Goal: Task Accomplishment & Management: Complete application form

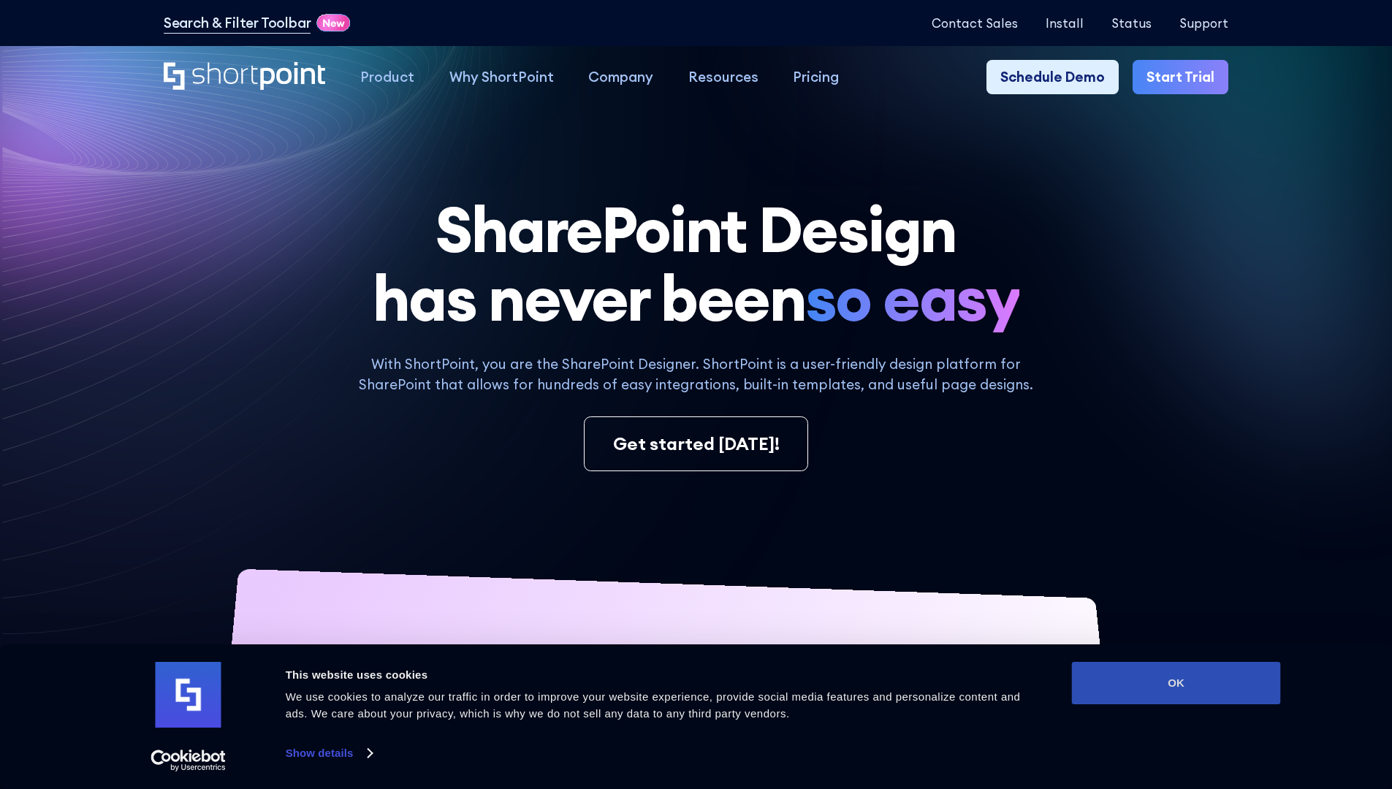
click at [1176, 683] on button "OK" at bounding box center [1176, 683] width 209 height 42
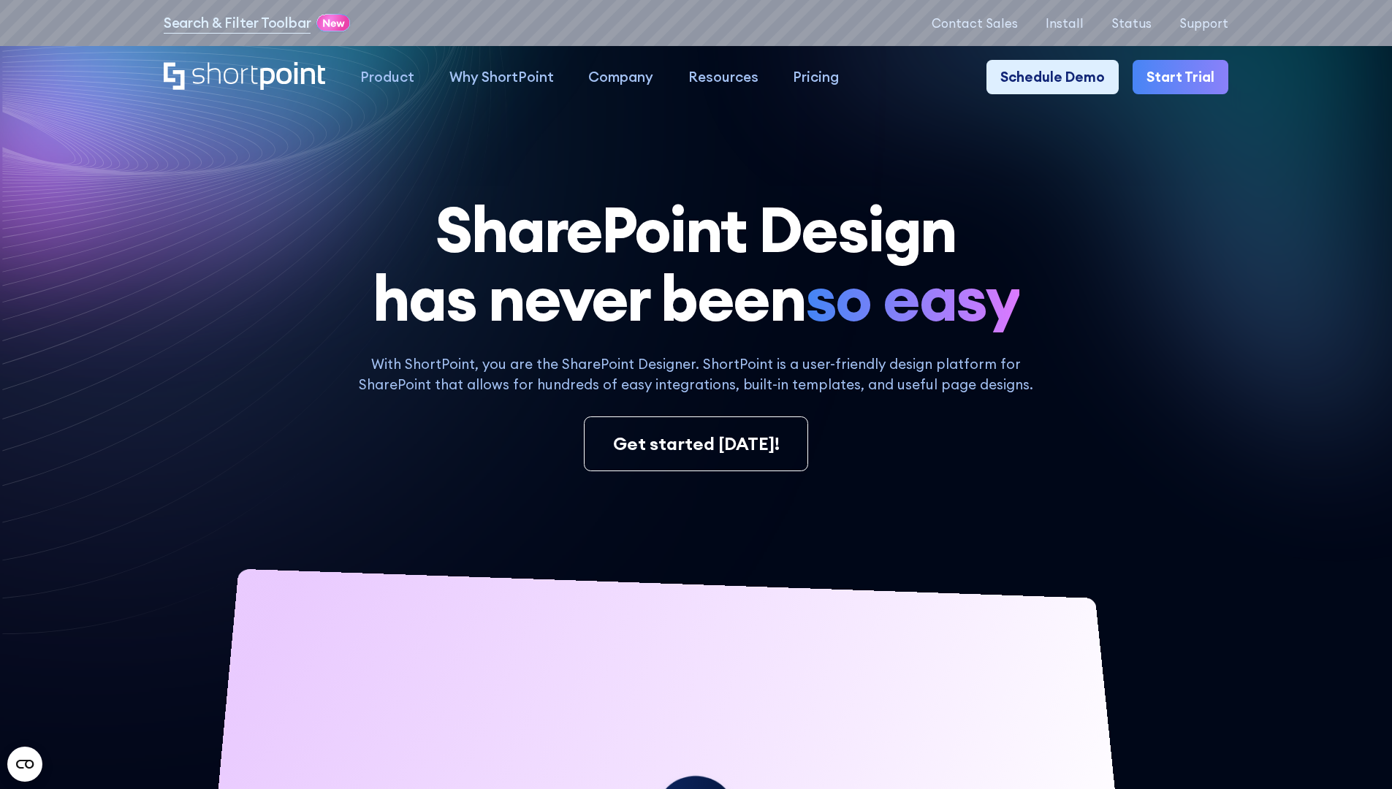
click at [1185, 77] on link "Start Trial" at bounding box center [1180, 77] width 96 height 35
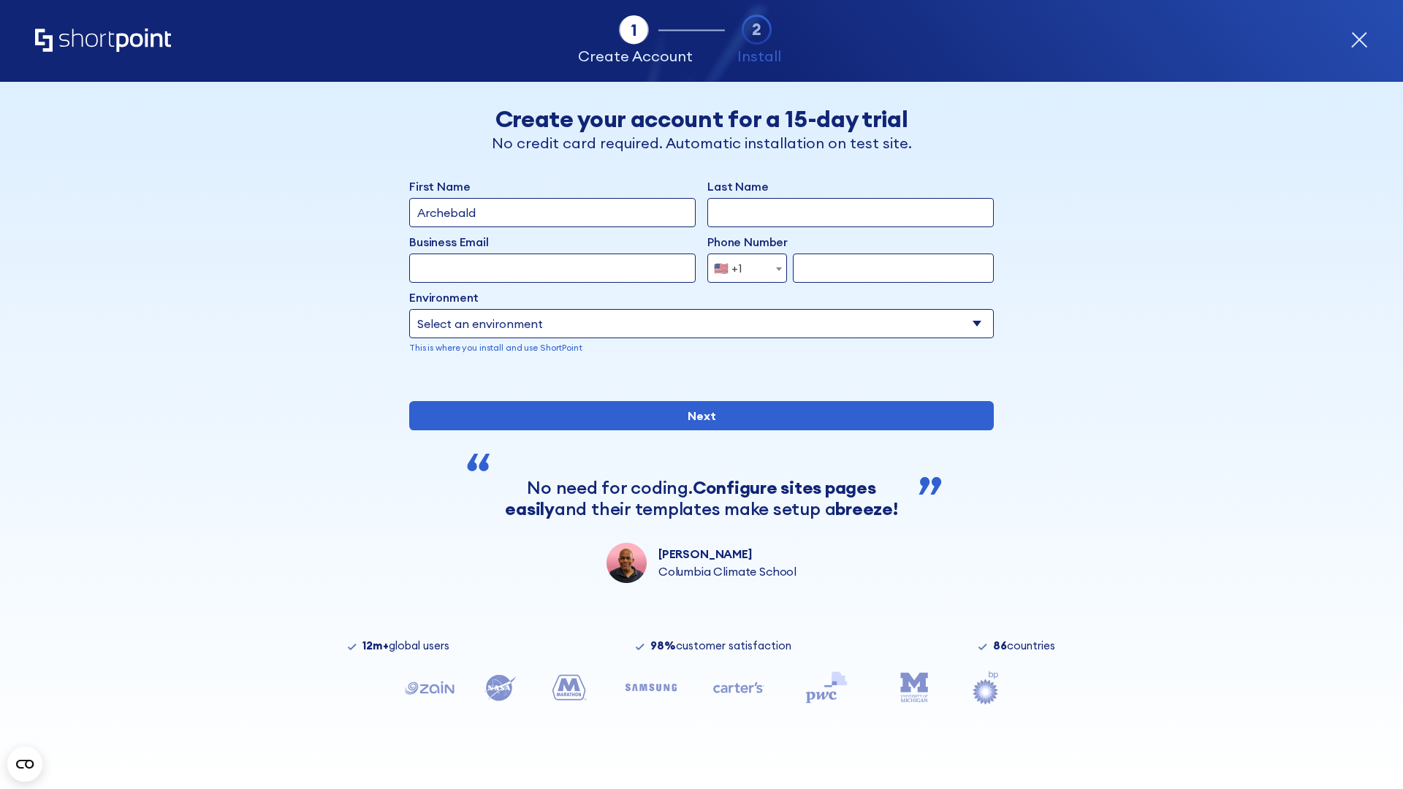
type input "Archebald"
type input "Berkuskv"
type input "2125556789"
select select "Microsoft 365"
type input "2125556789"
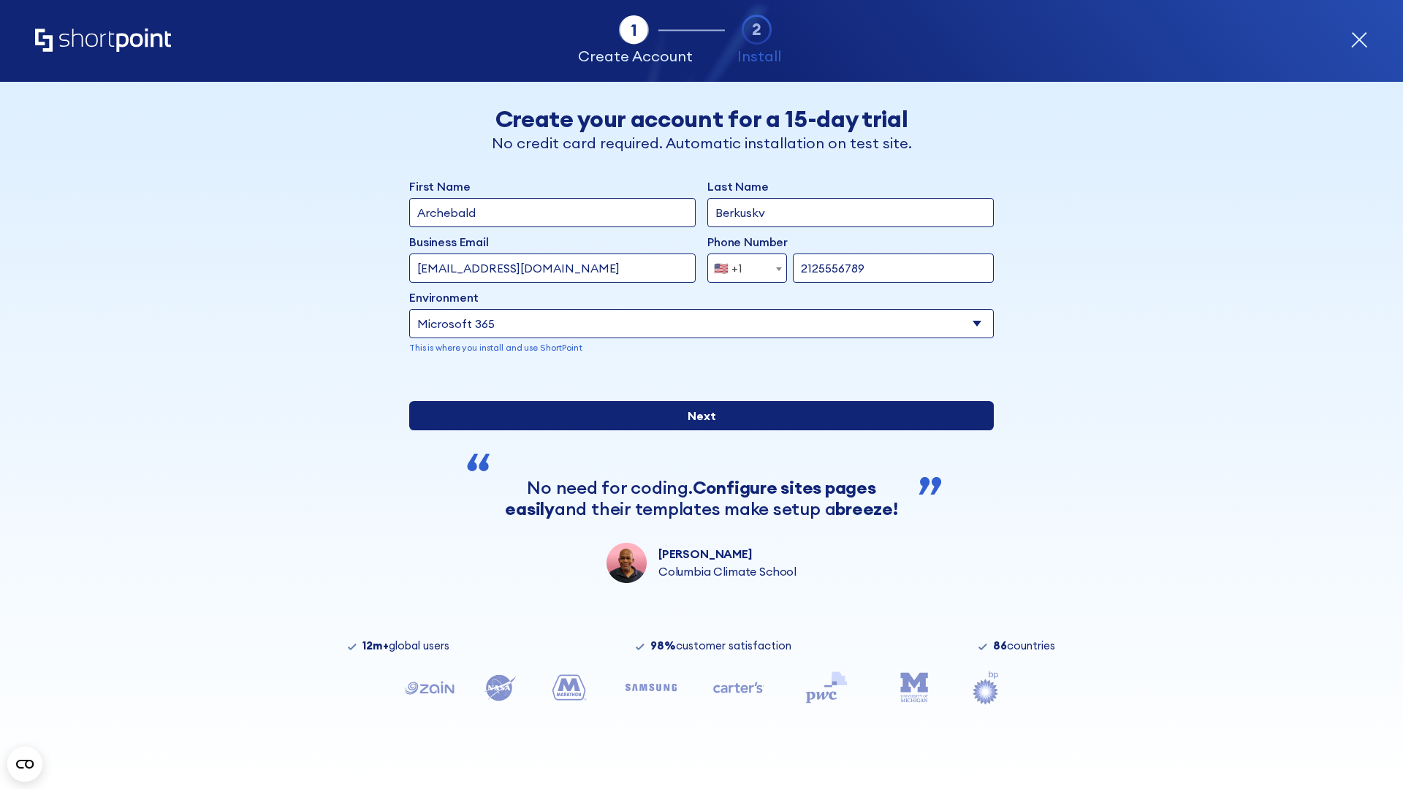
click at [696, 430] on input "Next" at bounding box center [701, 415] width 585 height 29
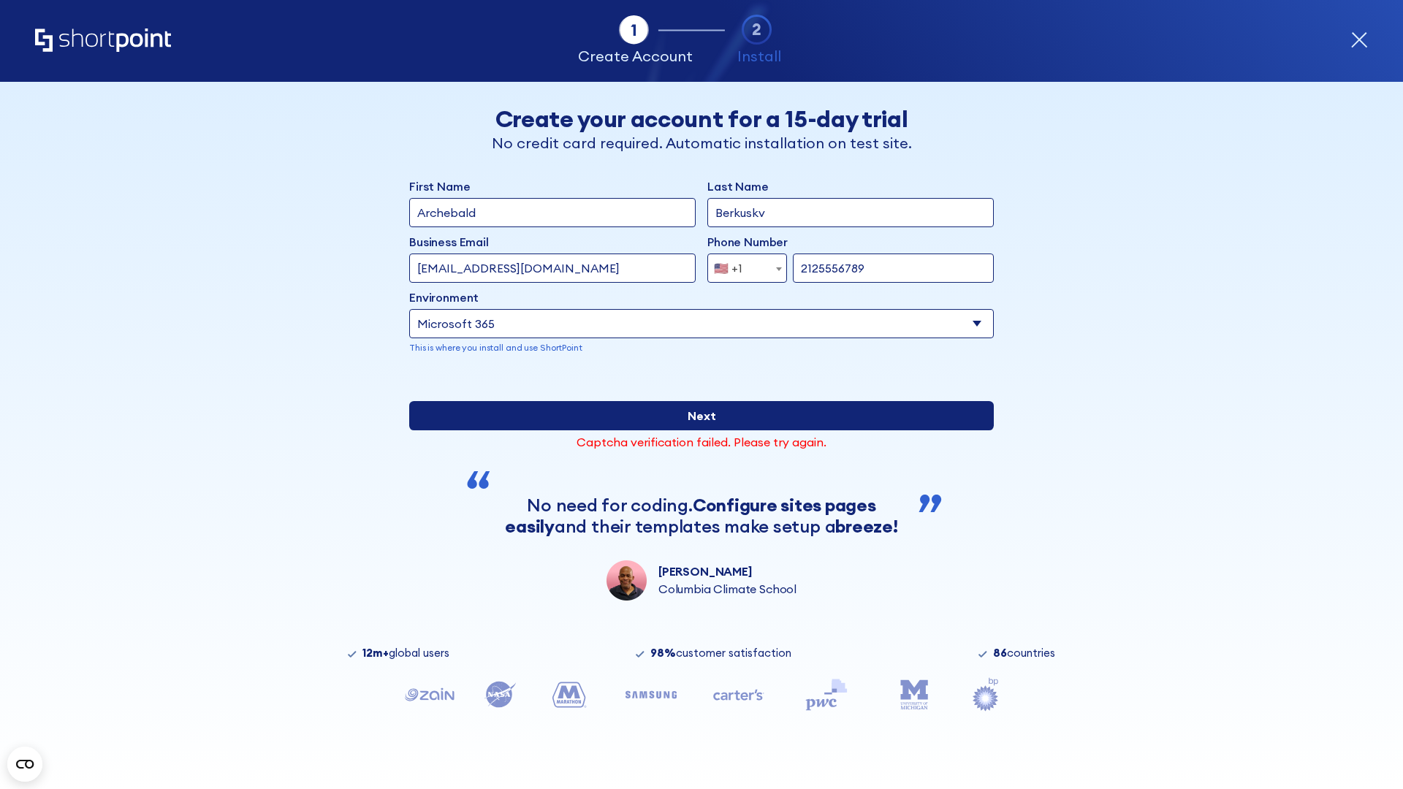
click at [696, 430] on input "Next" at bounding box center [701, 415] width 585 height 29
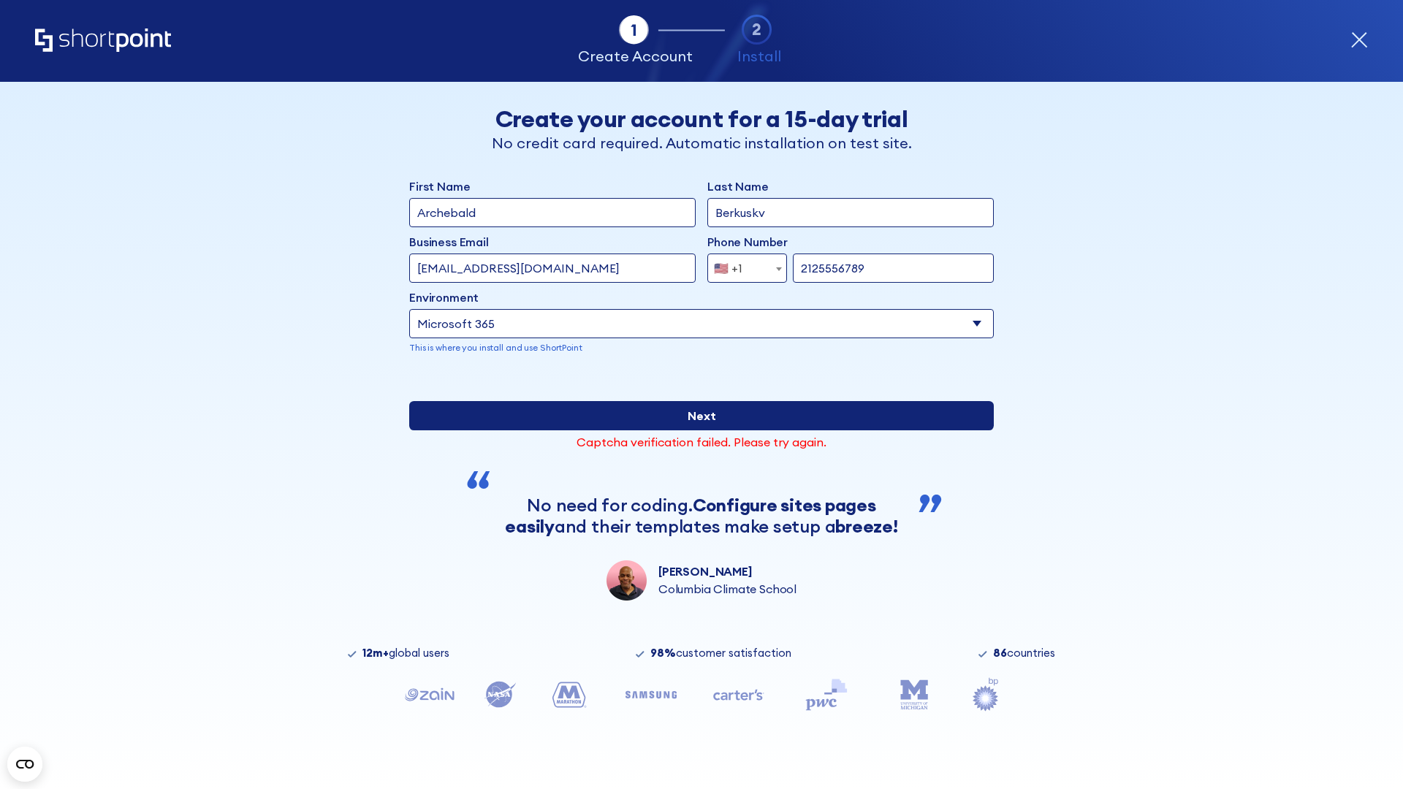
click at [696, 430] on input "Next" at bounding box center [701, 415] width 585 height 29
type input "[EMAIL_ADDRESS][DOMAIN_NAME]"
click at [696, 430] on input "Next" at bounding box center [701, 415] width 585 height 29
